Goal: Communication & Community: Share content

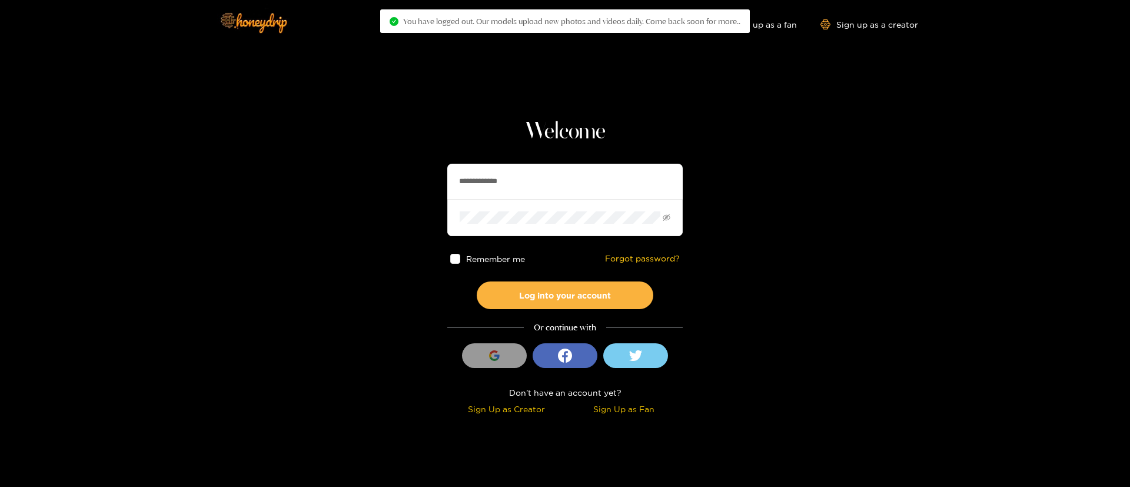
click at [505, 190] on input "**********" at bounding box center [565, 181] width 236 height 35
type input "******"
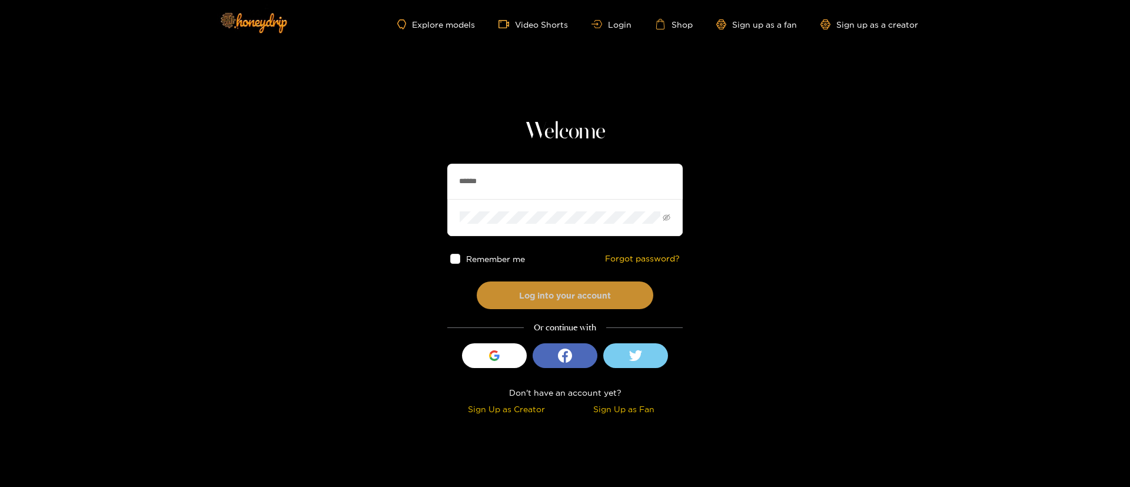
click at [613, 301] on button "Log into your account" at bounding box center [565, 295] width 177 height 28
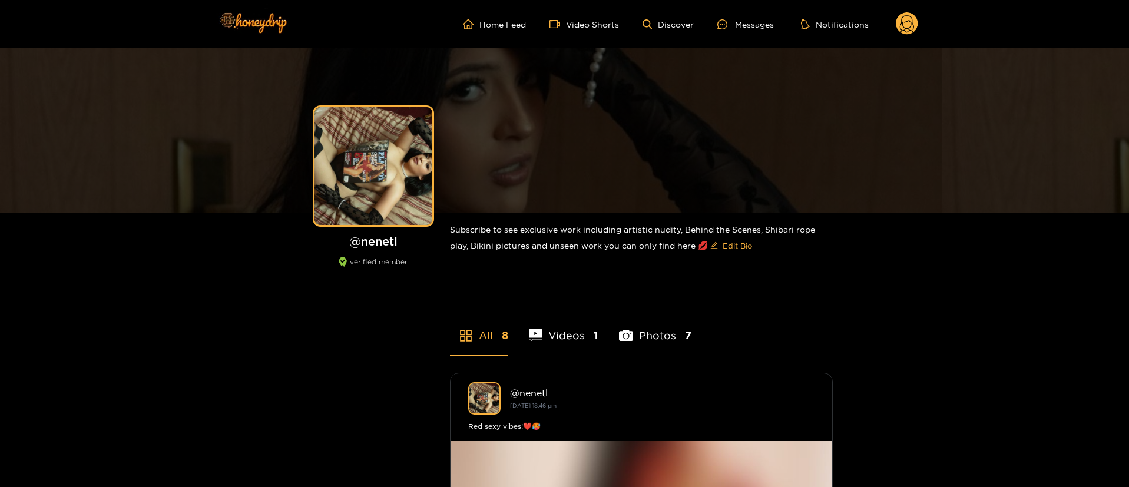
click at [901, 29] on circle at bounding box center [907, 23] width 22 height 22
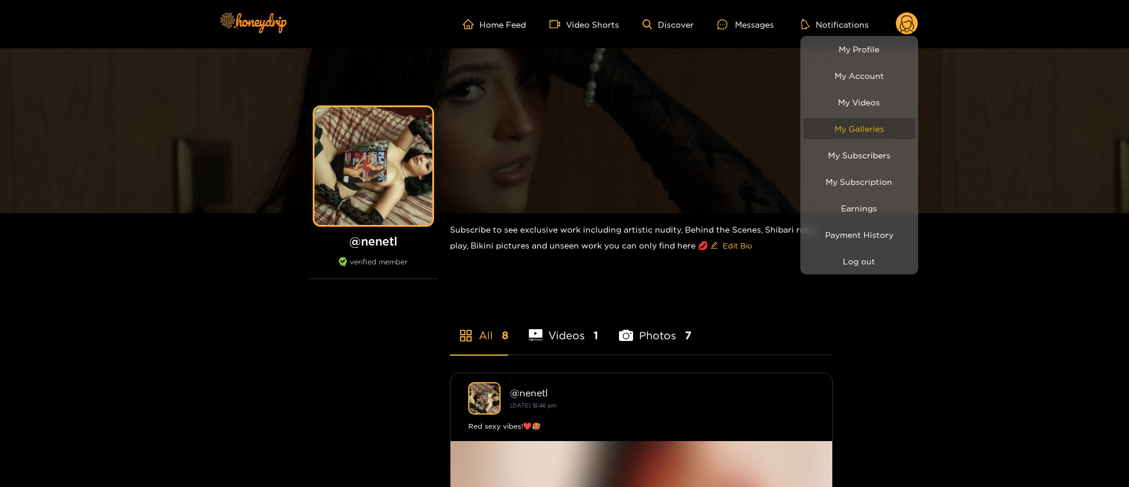
click at [878, 128] on link "My Galleries" at bounding box center [859, 128] width 112 height 21
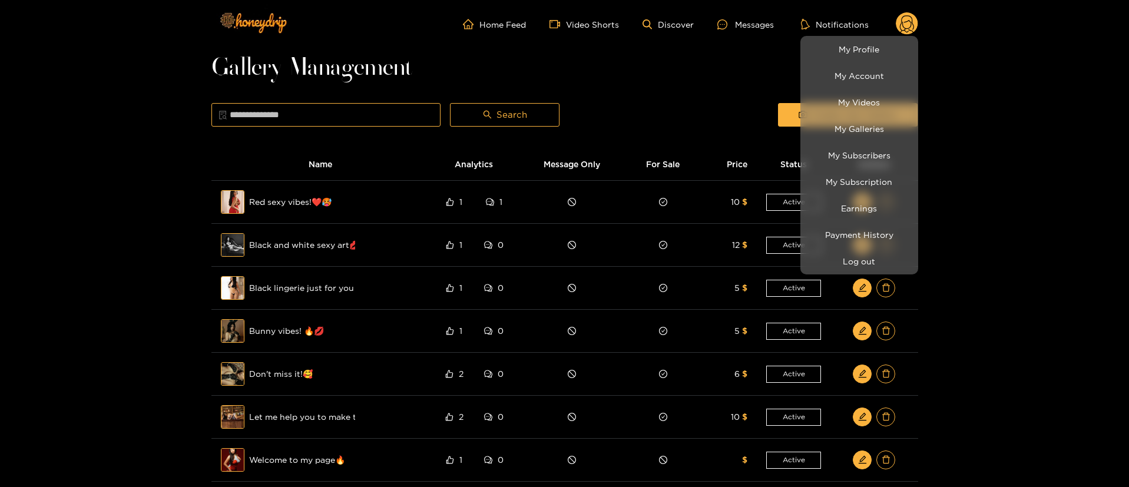
click at [105, 271] on div at bounding box center [564, 243] width 1129 height 487
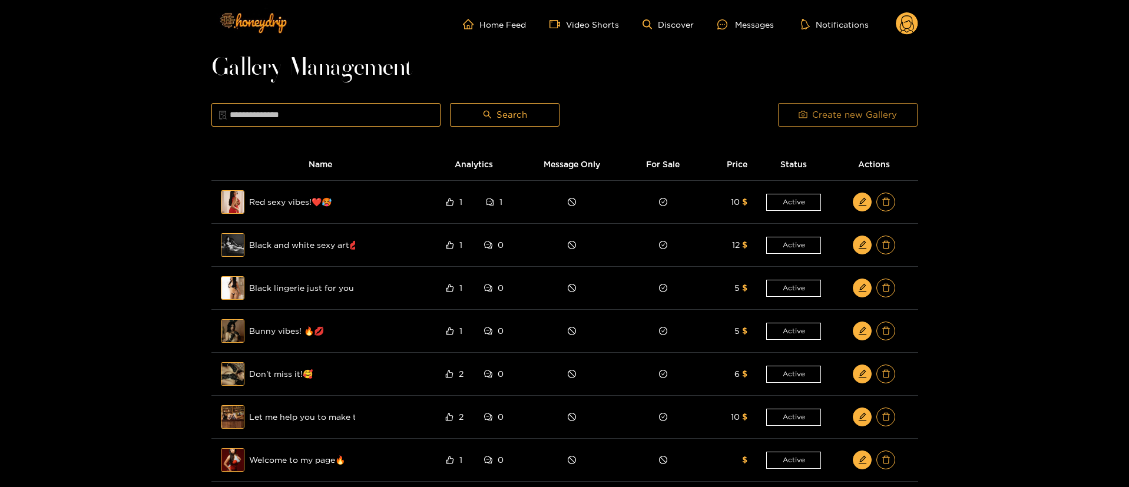
click at [825, 124] on button "Create new Gallery" at bounding box center [848, 115] width 140 height 24
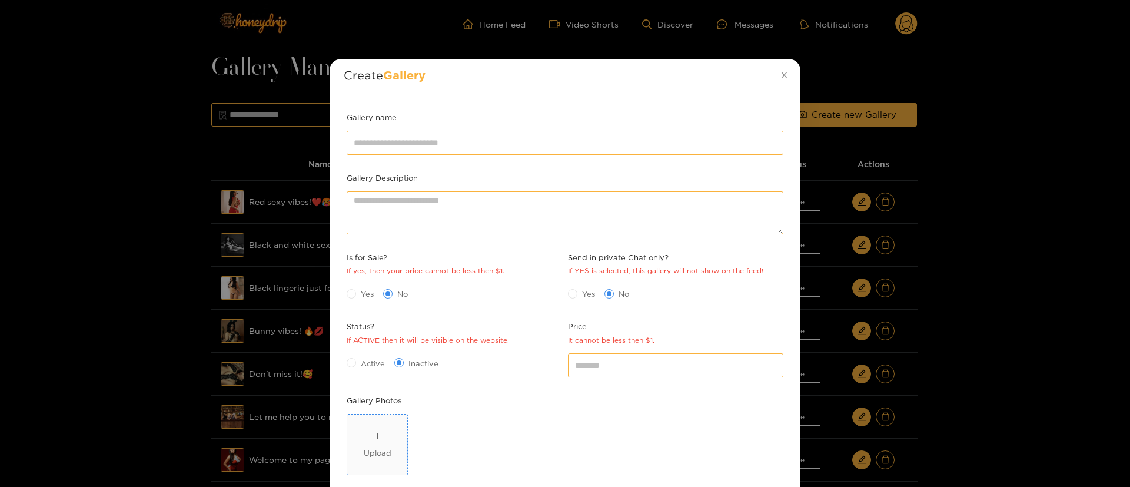
click at [392, 427] on span "Upload" at bounding box center [377, 444] width 60 height 60
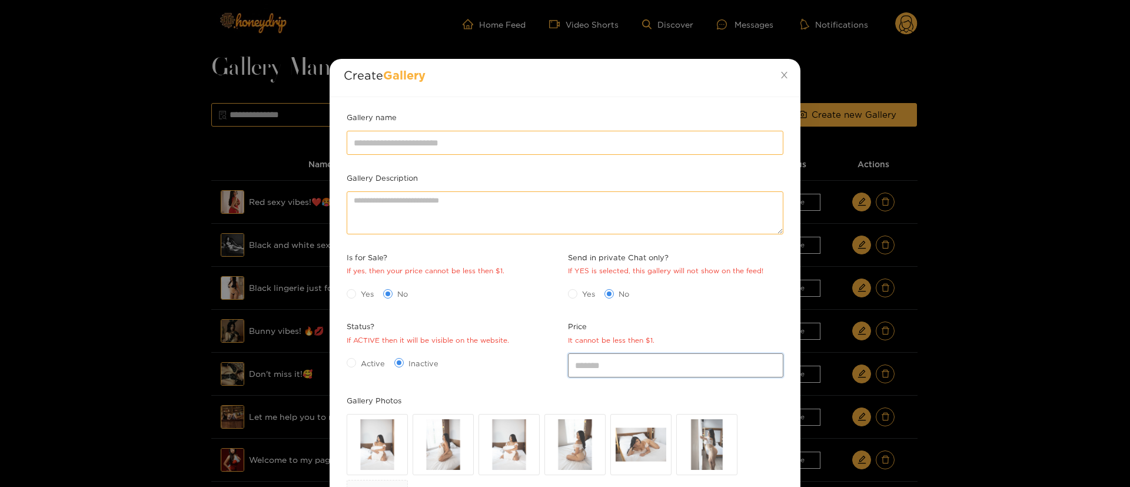
click at [623, 367] on input "*" at bounding box center [675, 365] width 215 height 24
click at [590, 367] on input "*" at bounding box center [675, 365] width 215 height 24
type input "*"
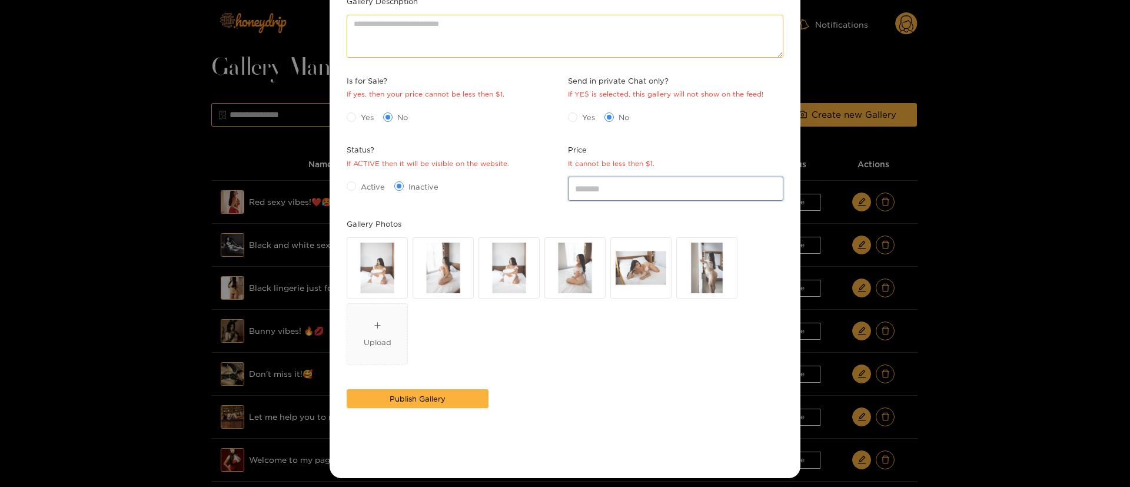
drag, startPoint x: 599, startPoint y: 190, endPoint x: 582, endPoint y: 193, distance: 17.4
click at [582, 193] on input "**" at bounding box center [675, 189] width 215 height 24
type input "**"
click at [619, 185] on input "**" at bounding box center [675, 189] width 215 height 24
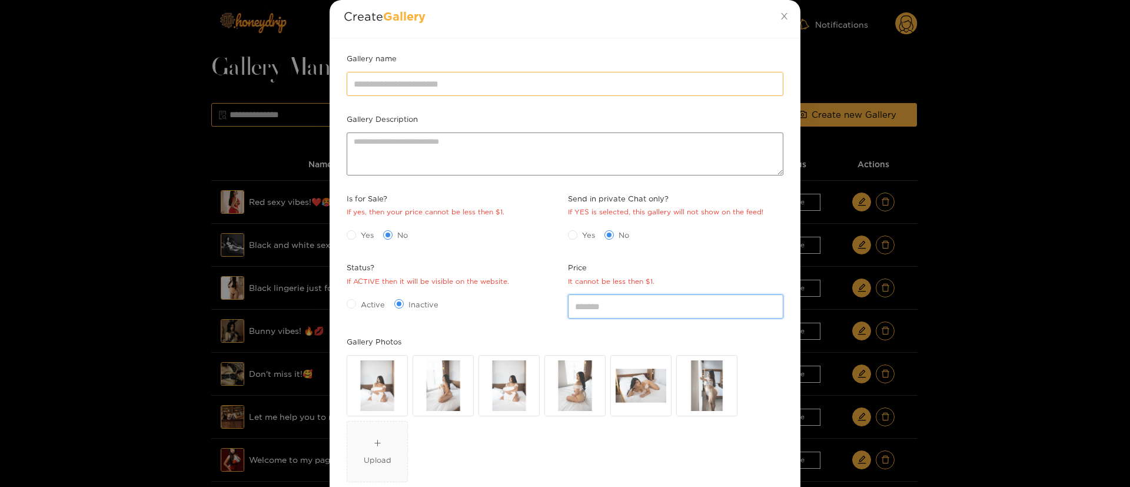
scroll to position [0, 0]
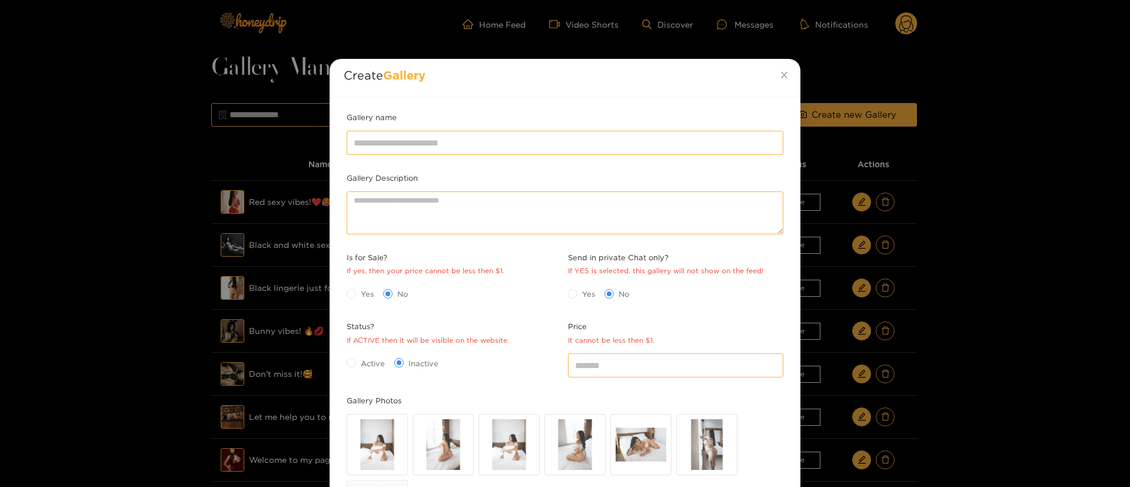
click at [372, 291] on span "Yes" at bounding box center [367, 294] width 22 height 12
click at [364, 356] on div "Active Inactive" at bounding box center [454, 362] width 215 height 19
click at [367, 363] on span "Active" at bounding box center [373, 363] width 34 height 12
click at [543, 144] on input "Gallery name" at bounding box center [565, 143] width 437 height 24
paste input "**********"
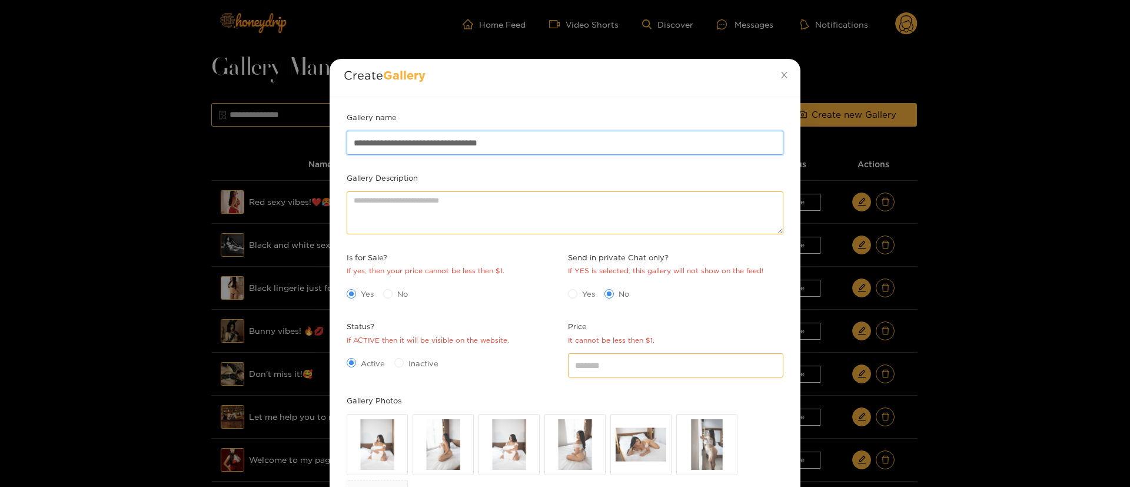
type input "**********"
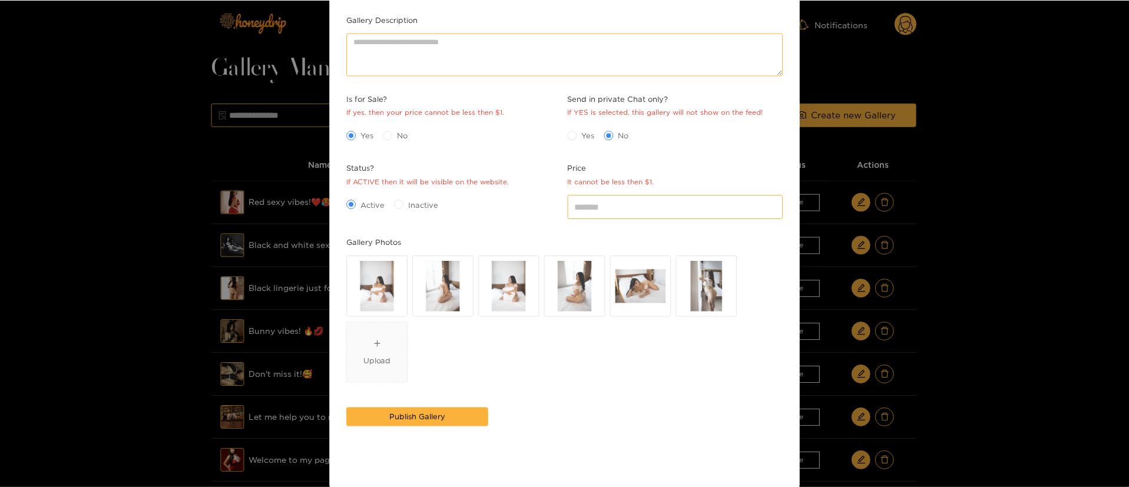
scroll to position [182, 0]
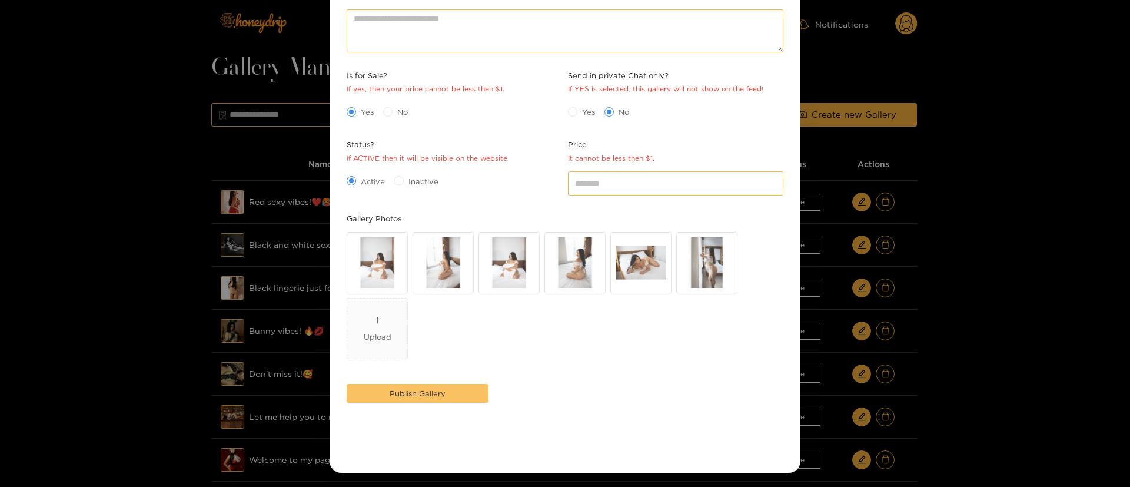
click at [447, 394] on button "Publish Gallery" at bounding box center [418, 393] width 142 height 19
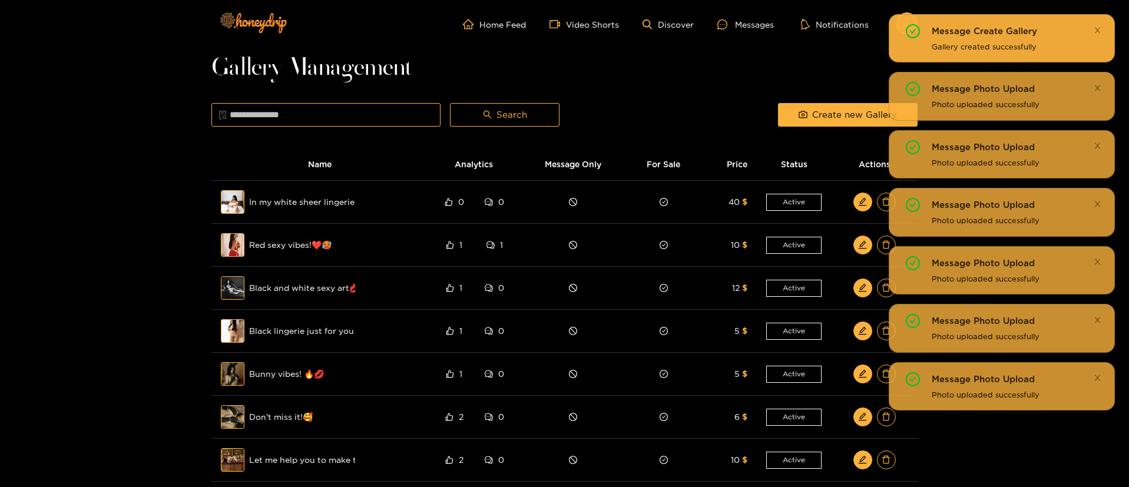
click at [911, 21] on div "Message Create Gallery Gallery created successfully" at bounding box center [1001, 38] width 226 height 48
click at [1100, 31] on icon "close" at bounding box center [1097, 30] width 8 height 8
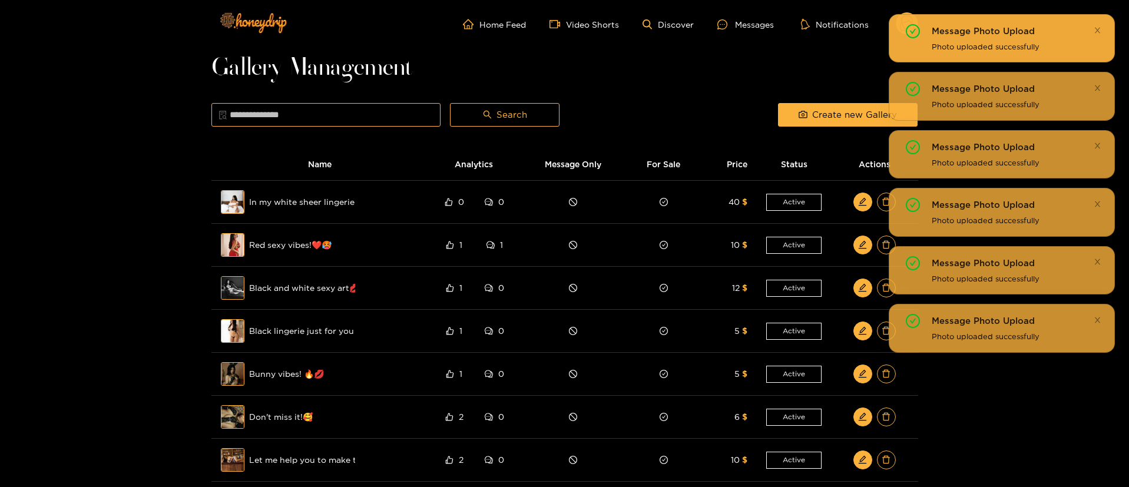
click at [1101, 28] on div "Message Photo Upload Photo uploaded successfully" at bounding box center [1001, 38] width 226 height 48
click at [1100, 28] on icon "close" at bounding box center [1097, 30] width 8 height 8
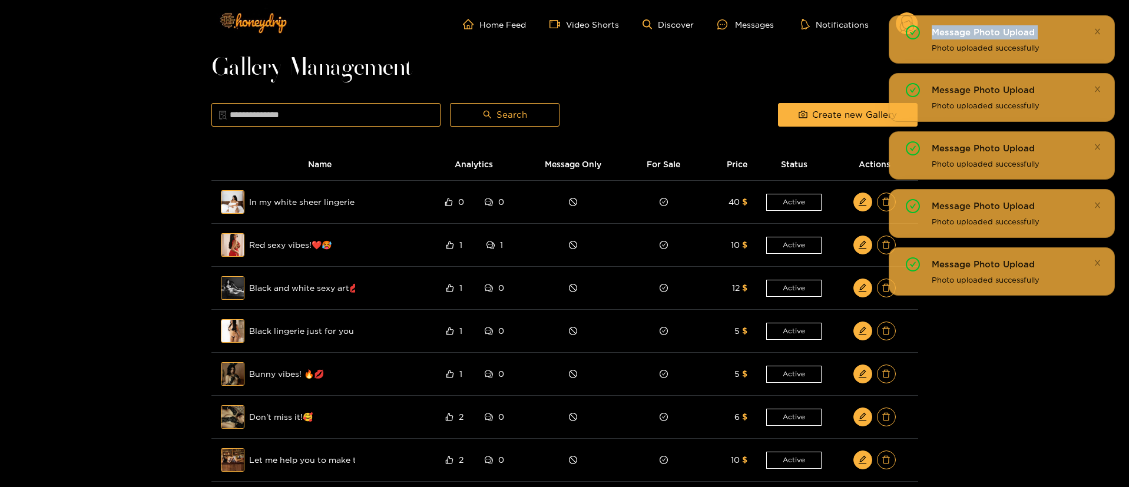
click at [1100, 28] on icon "close" at bounding box center [1097, 30] width 8 height 8
click at [1100, 28] on icon "close" at bounding box center [1097, 32] width 8 height 8
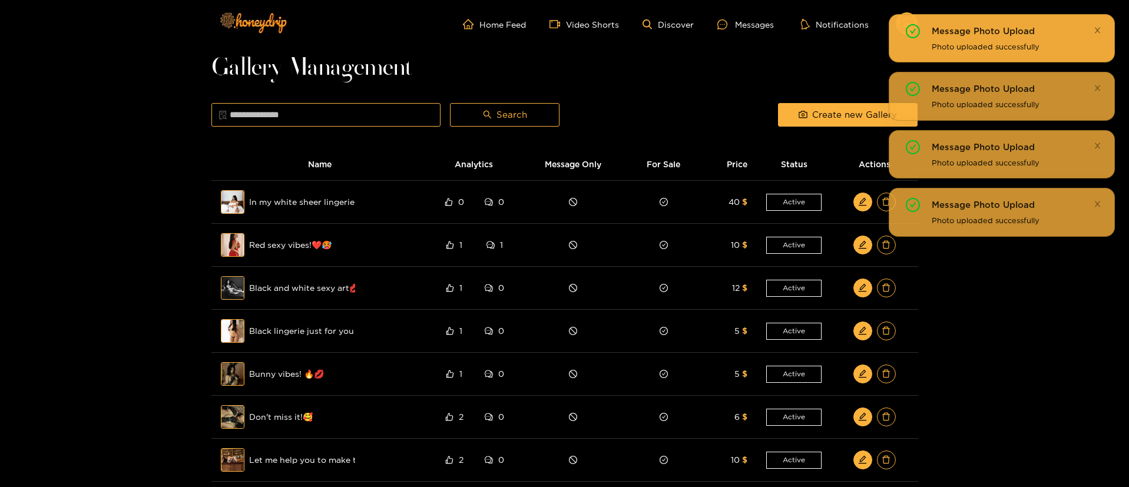
click at [1099, 28] on icon "close" at bounding box center [1097, 30] width 8 height 8
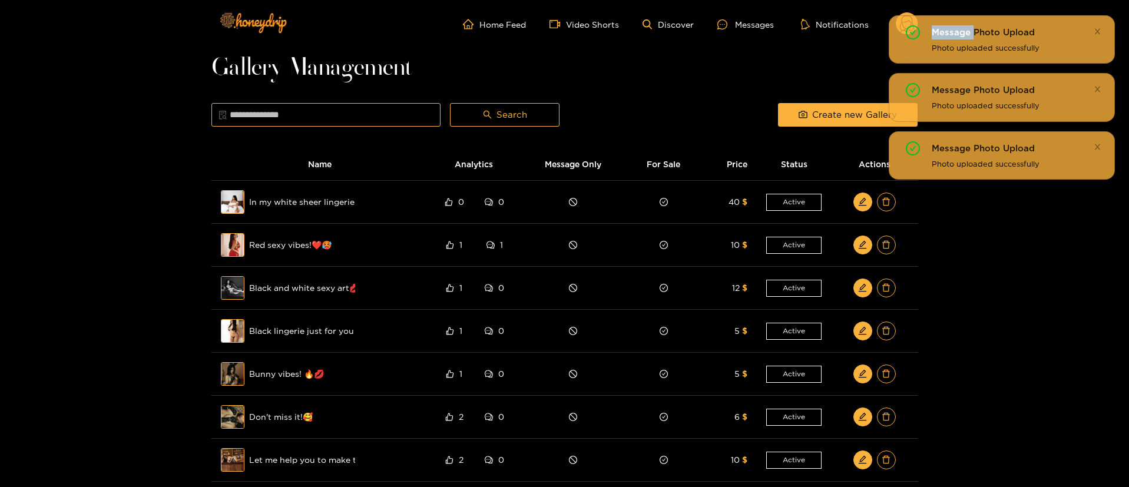
click at [1099, 28] on icon "close" at bounding box center [1097, 30] width 8 height 8
click at [1099, 28] on icon "close" at bounding box center [1097, 32] width 8 height 8
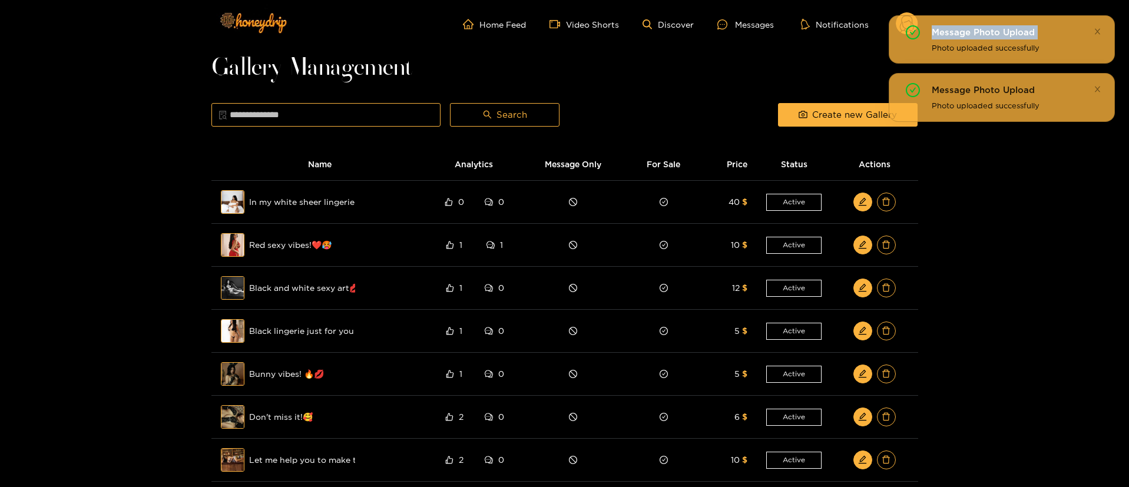
click at [1099, 28] on icon "close" at bounding box center [1097, 30] width 8 height 8
click at [1099, 28] on div "Message Photo Upload Photo uploaded successfully" at bounding box center [1001, 39] width 226 height 48
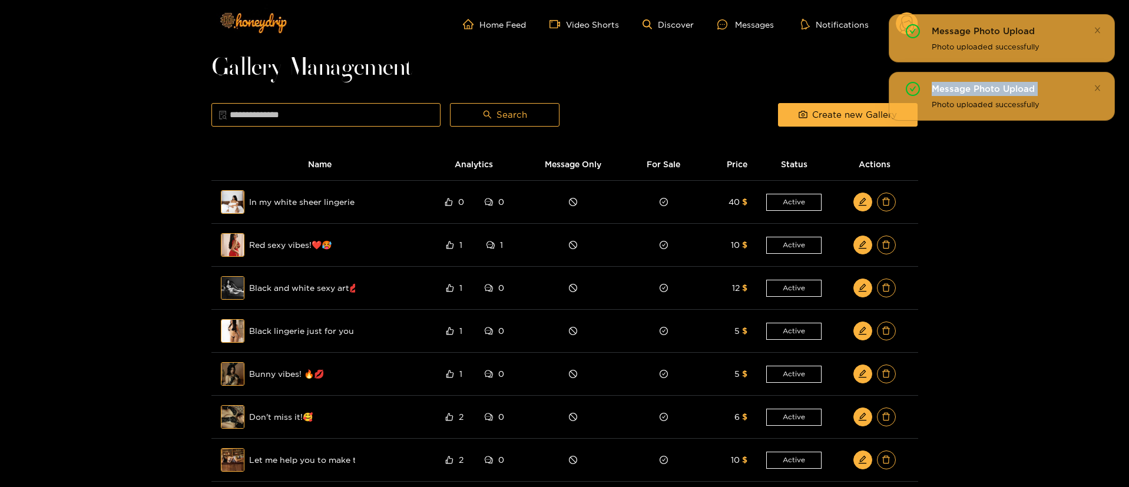
click at [1099, 28] on icon "close" at bounding box center [1097, 30] width 8 height 8
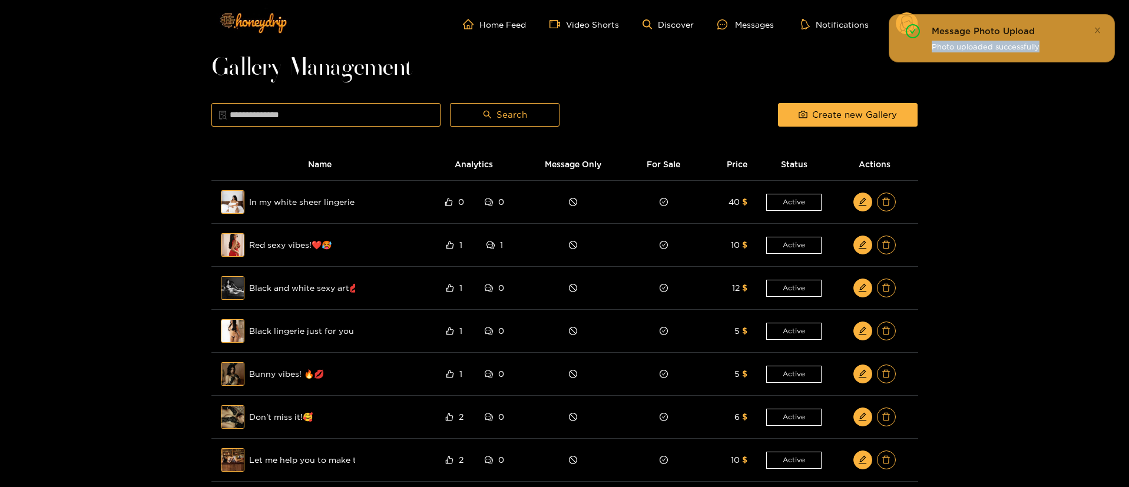
click at [1099, 28] on icon "close" at bounding box center [1097, 30] width 8 height 8
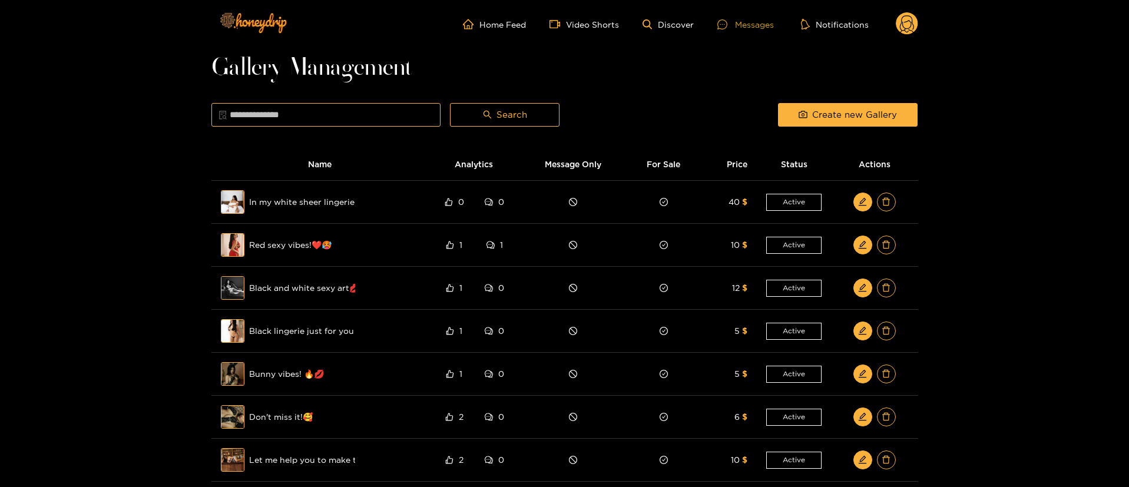
click at [735, 26] on div "Messages" at bounding box center [745, 25] width 57 height 14
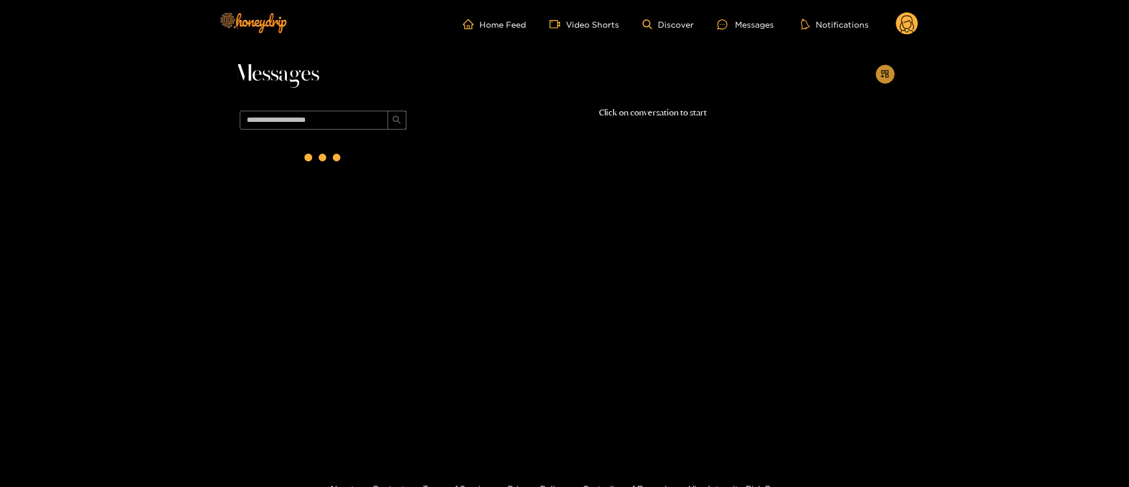
click at [878, 68] on button "button" at bounding box center [884, 74] width 19 height 19
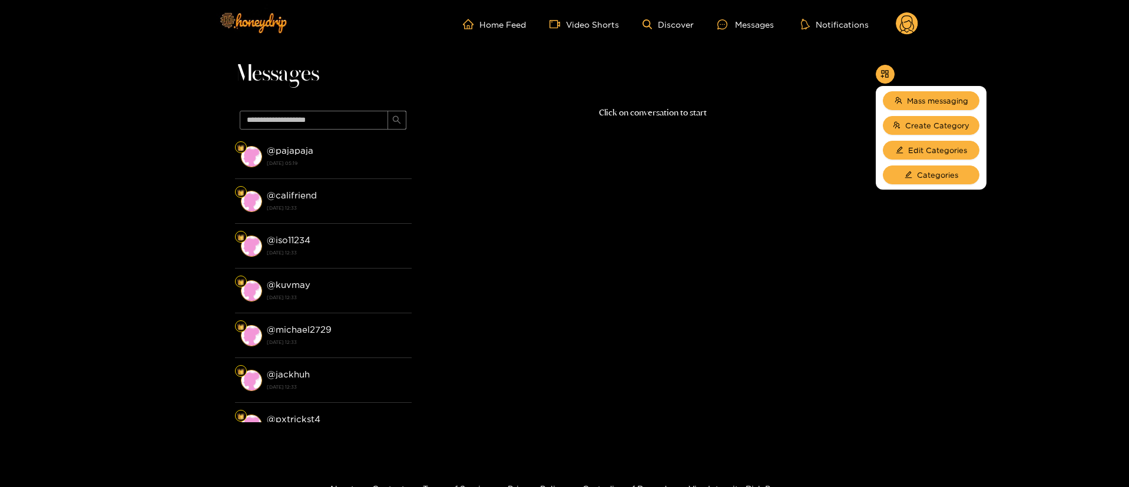
click at [918, 89] on li "Mass messaging" at bounding box center [930, 100] width 111 height 25
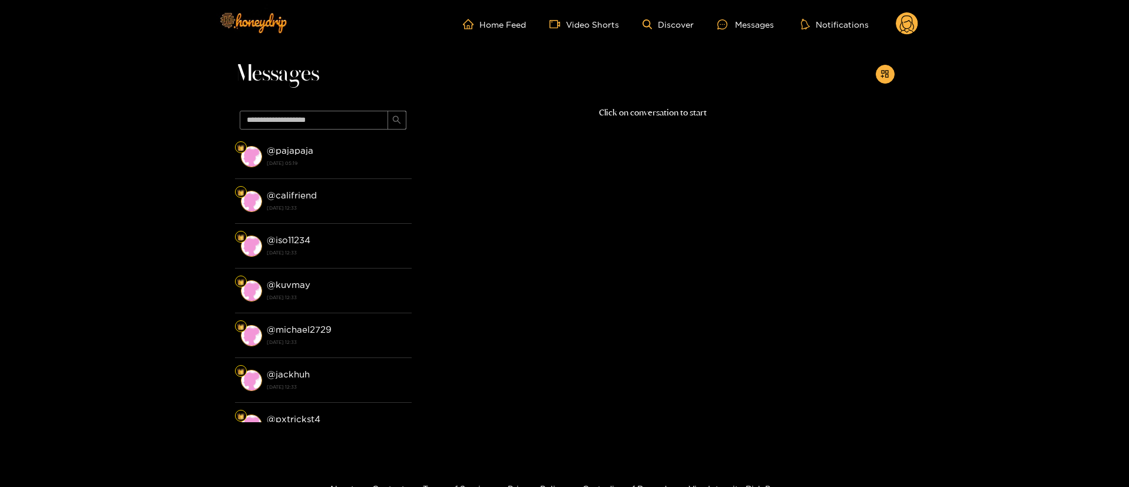
click at [895, 75] on div "Messages @ pajapaja 12 August 2025 05:19 @ califriend 5 August 2025 12:33 @ iso…" at bounding box center [564, 247] width 1129 height 399
click at [891, 70] on button "button" at bounding box center [884, 74] width 19 height 19
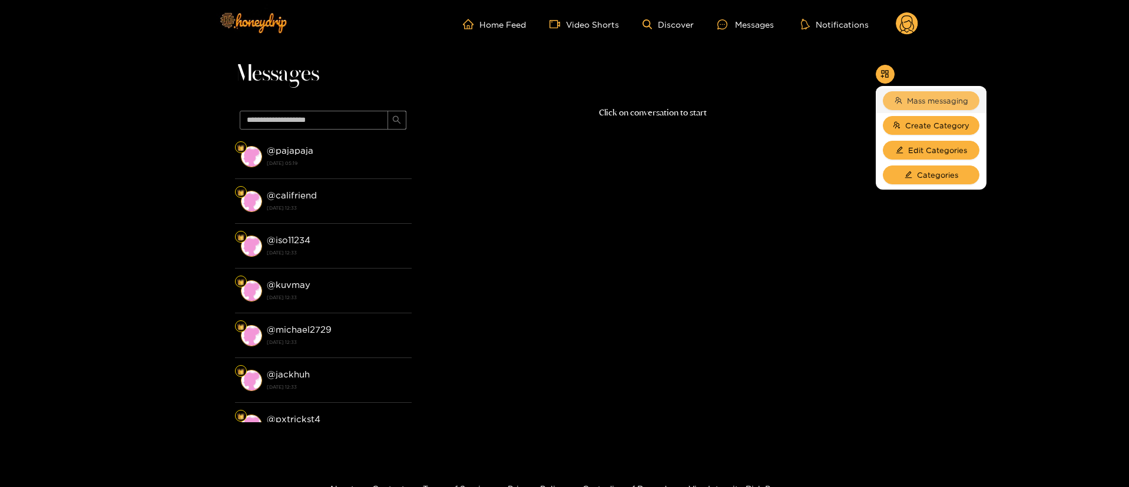
click at [916, 103] on span "Mass messaging" at bounding box center [937, 101] width 61 height 12
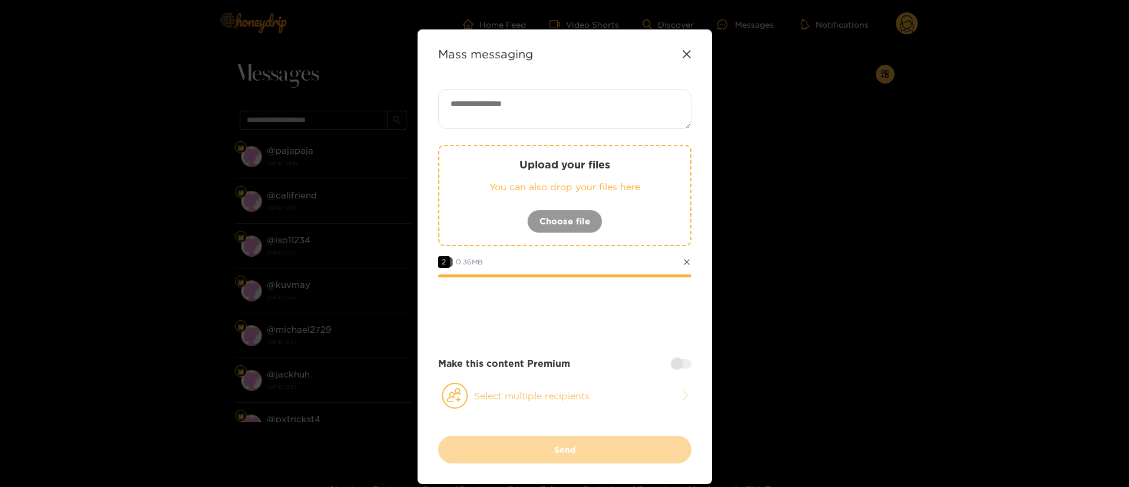
drag, startPoint x: 562, startPoint y: 408, endPoint x: 563, endPoint y: 392, distance: 16.0
click at [562, 409] on button "Select multiple recipients" at bounding box center [564, 395] width 253 height 27
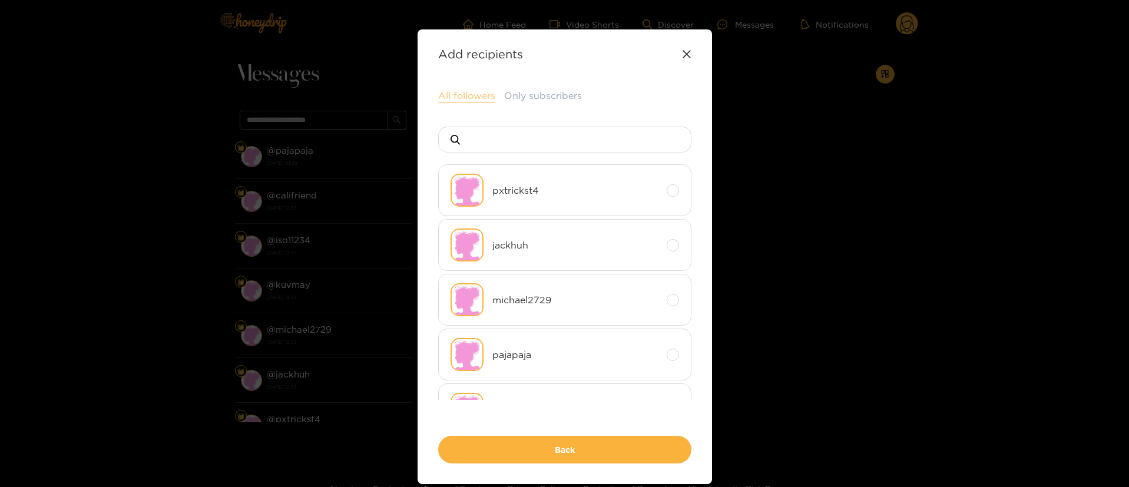
click at [472, 90] on button "All followers" at bounding box center [466, 96] width 57 height 14
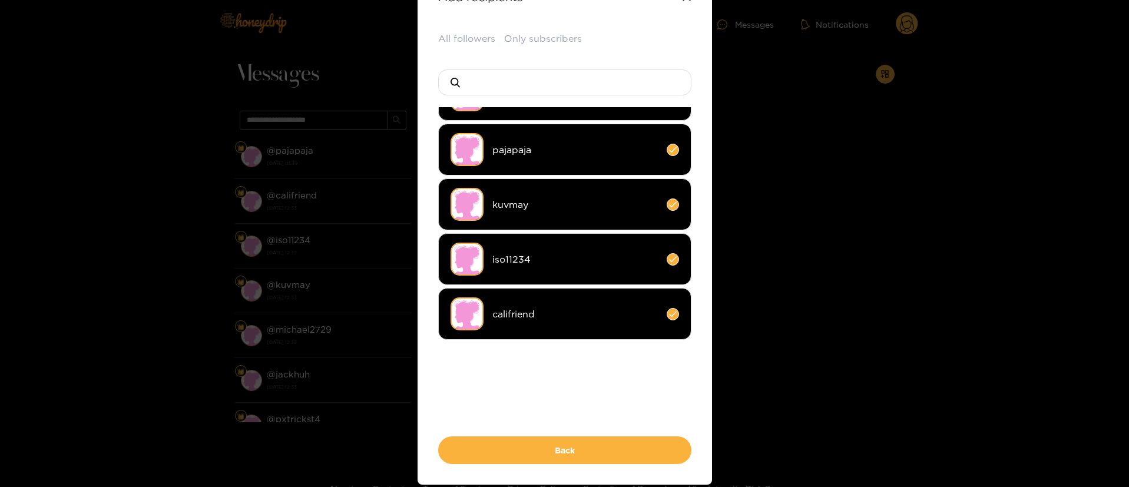
scroll to position [102, 0]
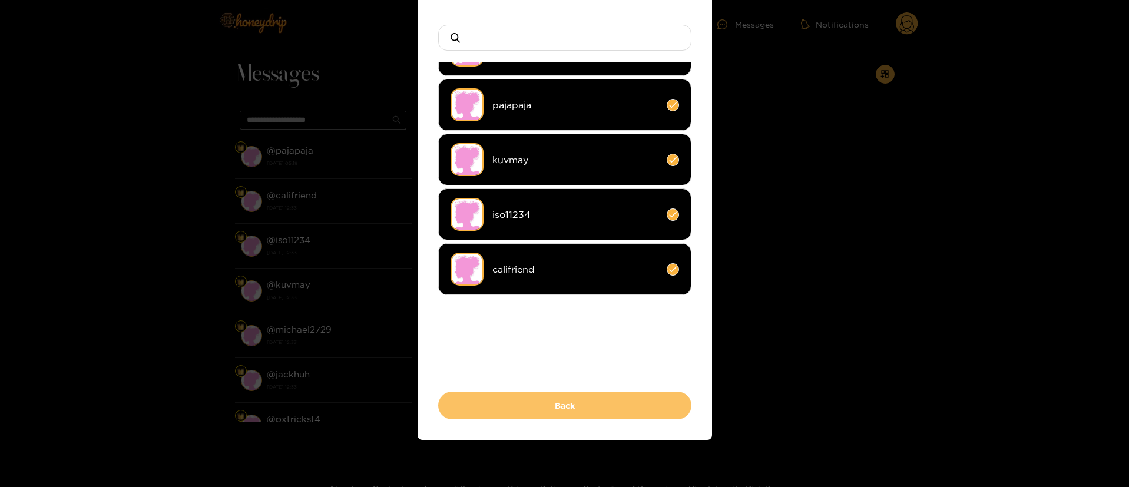
click at [601, 404] on button "Back" at bounding box center [564, 406] width 253 height 28
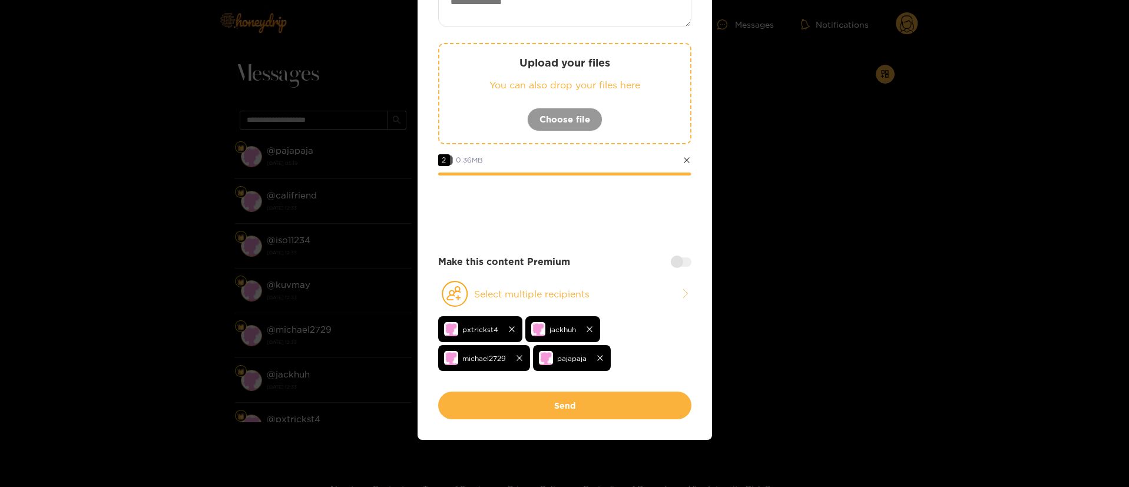
click at [675, 265] on div at bounding box center [681, 261] width 21 height 9
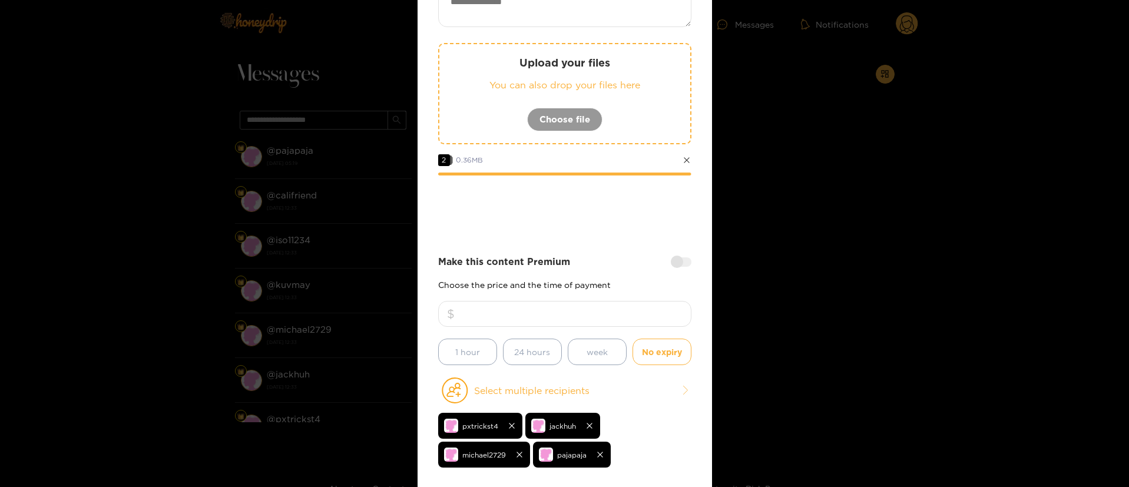
click at [619, 315] on input "number" at bounding box center [564, 314] width 253 height 26
type input "*"
drag, startPoint x: 576, startPoint y: 306, endPoint x: 566, endPoint y: 320, distance: 17.0
click at [566, 320] on input "**" at bounding box center [564, 314] width 253 height 26
type input "**"
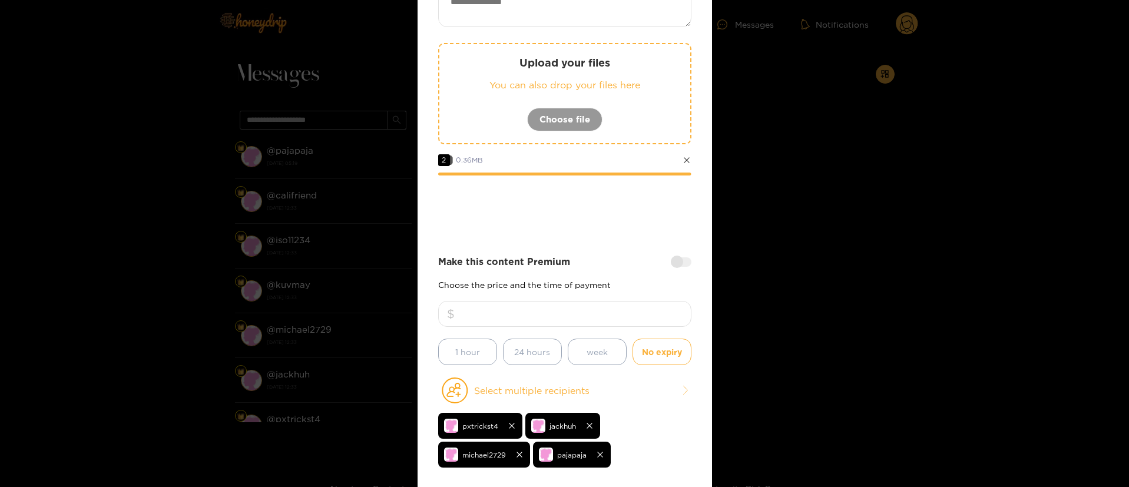
click at [579, 24] on textarea at bounding box center [564, 7] width 253 height 40
paste textarea "**********"
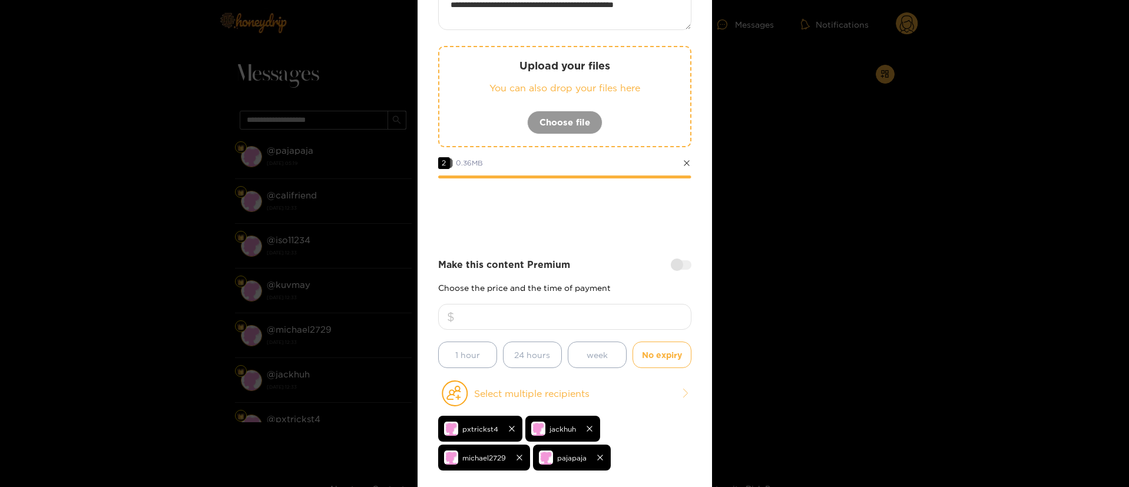
type textarea "**********"
click at [585, 258] on div "Make this content Premium" at bounding box center [564, 265] width 253 height 14
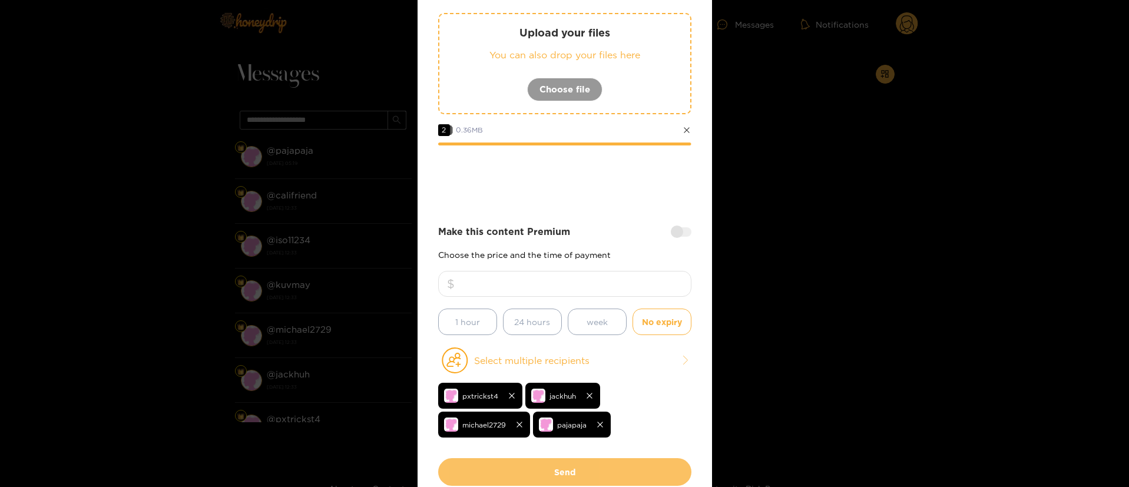
scroll to position [198, 0]
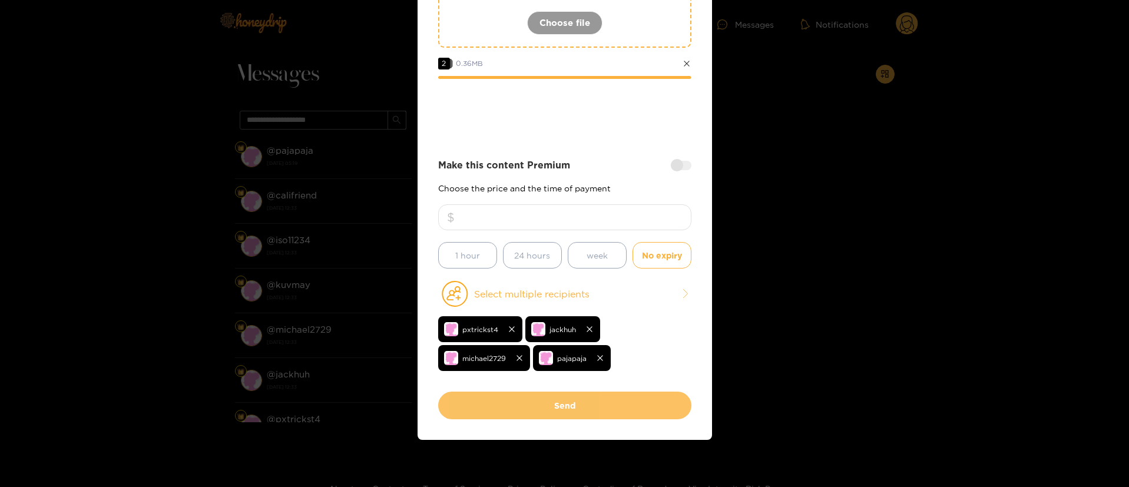
click at [524, 418] on button "Send" at bounding box center [564, 406] width 253 height 28
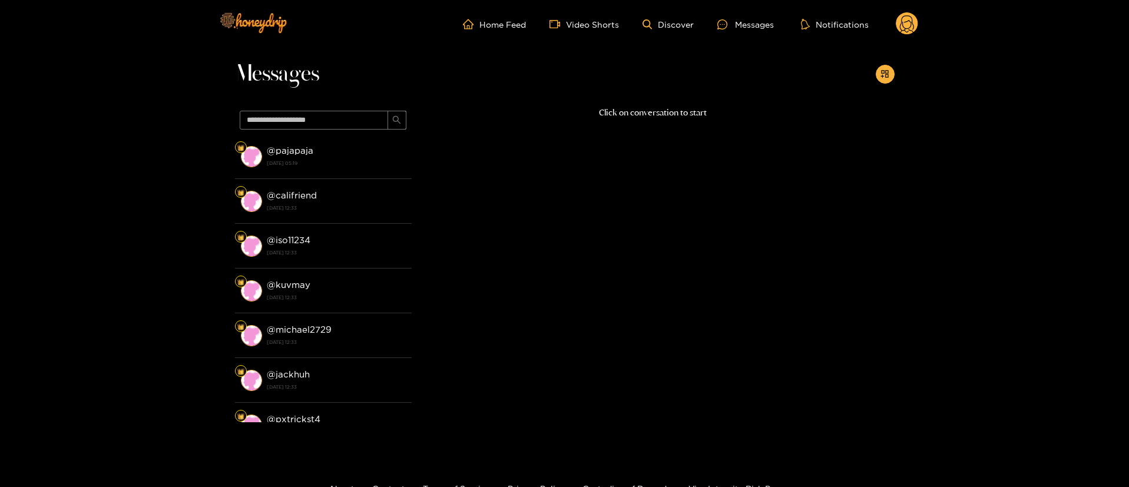
scroll to position [71, 0]
click at [914, 19] on circle at bounding box center [907, 23] width 22 height 22
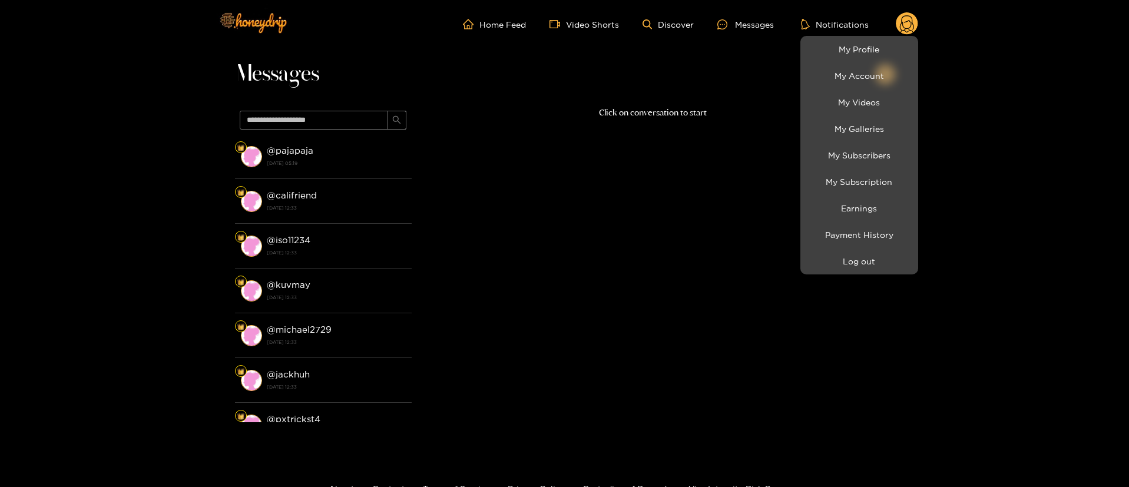
drag, startPoint x: 914, startPoint y: 19, endPoint x: 859, endPoint y: 64, distance: 70.7
click at [859, 64] on li "My Account" at bounding box center [859, 75] width 118 height 26
click at [861, 54] on link "My Profile" at bounding box center [859, 49] width 112 height 21
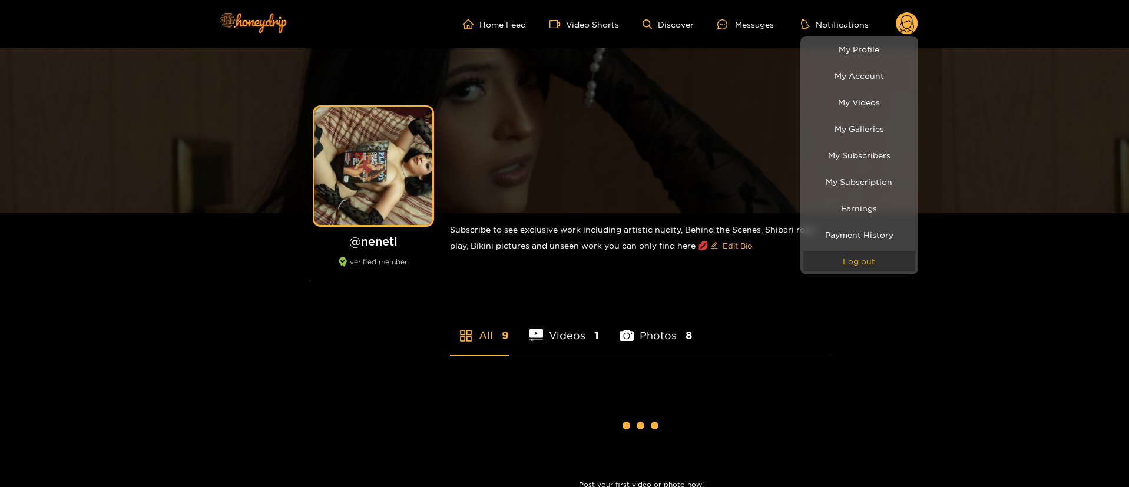
click at [861, 263] on button "Log out" at bounding box center [859, 261] width 112 height 21
